Goal: Navigation & Orientation: Go to known website

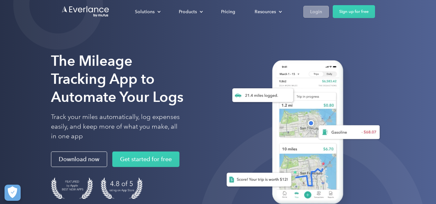
click at [316, 14] on div "Login" at bounding box center [316, 12] width 12 height 8
